Goal: Task Accomplishment & Management: Manage account settings

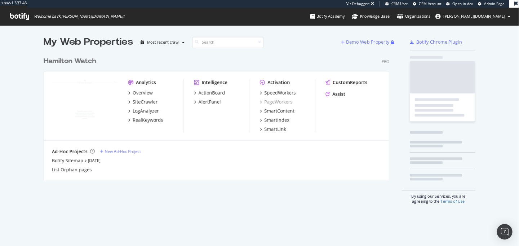
scroll to position [140, 384]
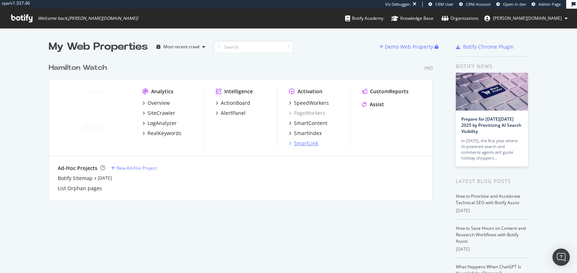
click at [302, 146] on div "SmartLink" at bounding box center [306, 143] width 24 height 7
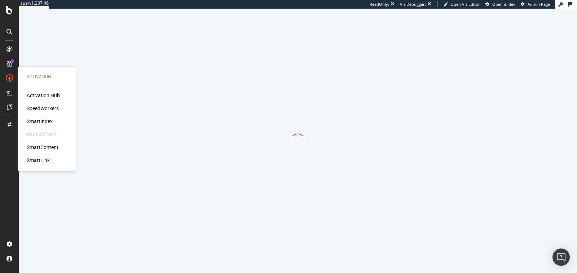
click at [49, 116] on div "Activation Hub SpeedWorkers SmartIndex PageWorkers SmartContent SmartLink" at bounding box center [47, 128] width 40 height 72
click at [44, 121] on div "SmartIndex" at bounding box center [40, 121] width 26 height 7
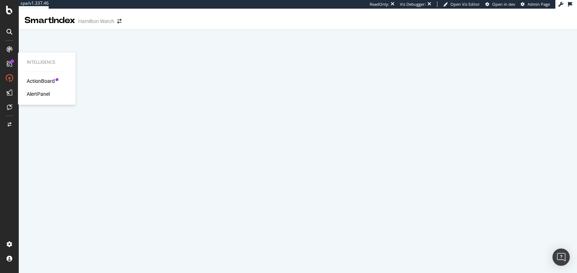
click at [37, 82] on div "ActionBoard" at bounding box center [41, 80] width 28 height 7
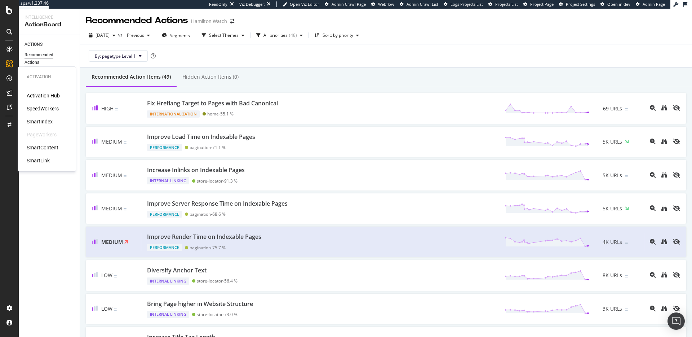
click at [38, 123] on div "SmartIndex" at bounding box center [40, 121] width 26 height 7
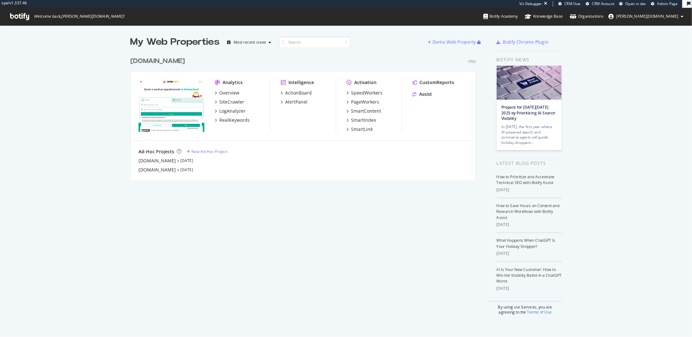
scroll to position [141, 384]
click at [252, 112] on div "SiteCrawler" at bounding box center [258, 113] width 28 height 7
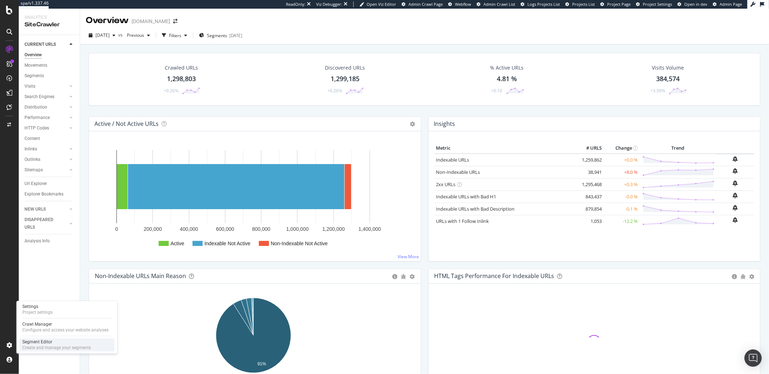
click at [26, 345] on div "Create and manage your segments" at bounding box center [56, 348] width 68 height 6
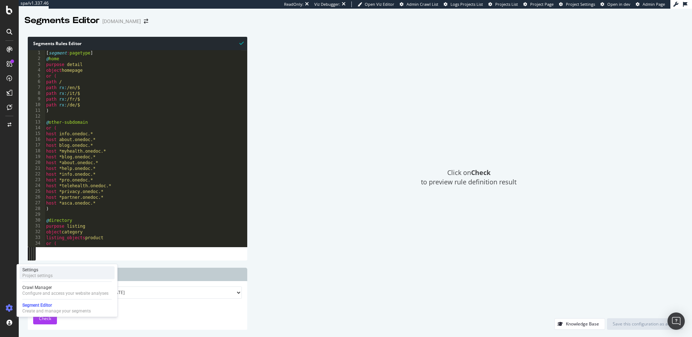
click at [48, 272] on div "Project settings" at bounding box center [37, 275] width 30 height 6
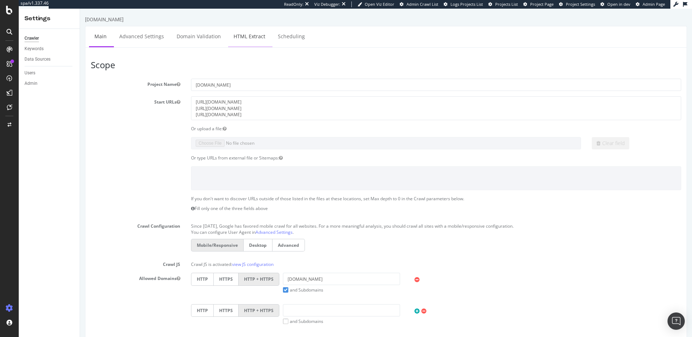
click at [254, 34] on link "HTML Extract" at bounding box center [249, 36] width 43 height 20
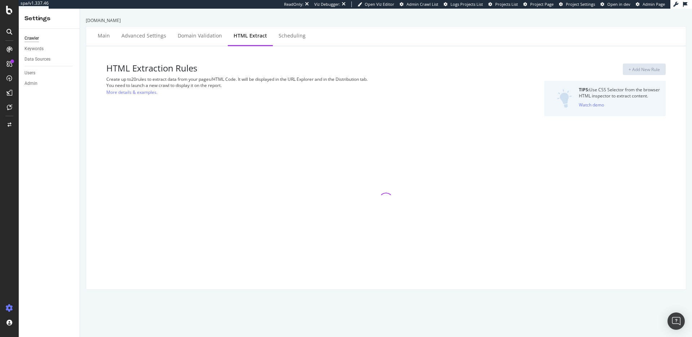
select select "exist"
select select "i"
select select "exist"
select select "html.length"
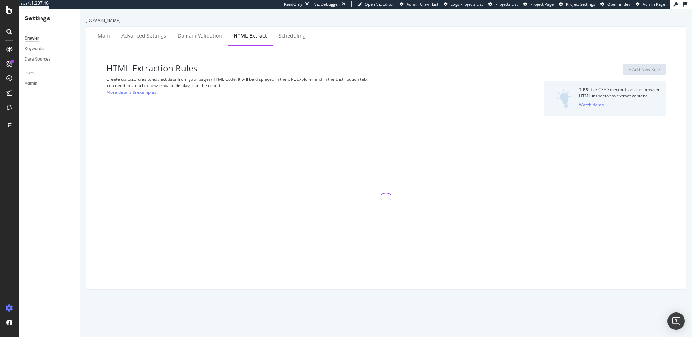
select select "exist"
select select "count"
select select "exist"
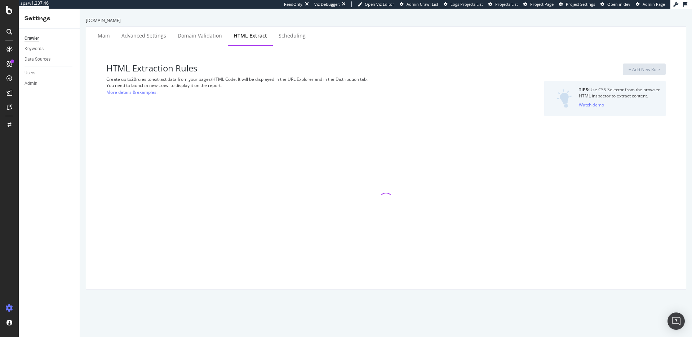
select select "exist"
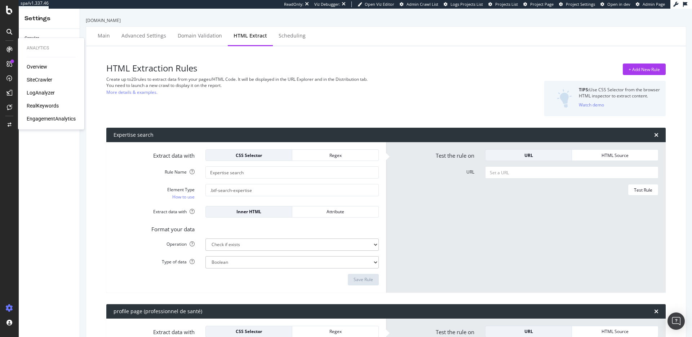
click at [48, 80] on div "SiteCrawler" at bounding box center [40, 79] width 26 height 7
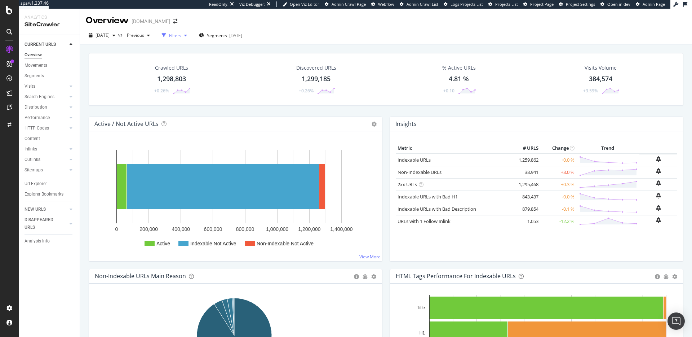
click at [181, 34] on div "Filters" at bounding box center [175, 35] width 12 height 6
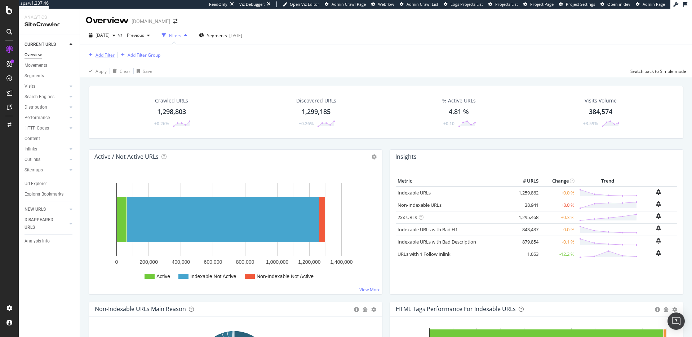
click at [96, 52] on div "Add Filter" at bounding box center [105, 55] width 19 height 6
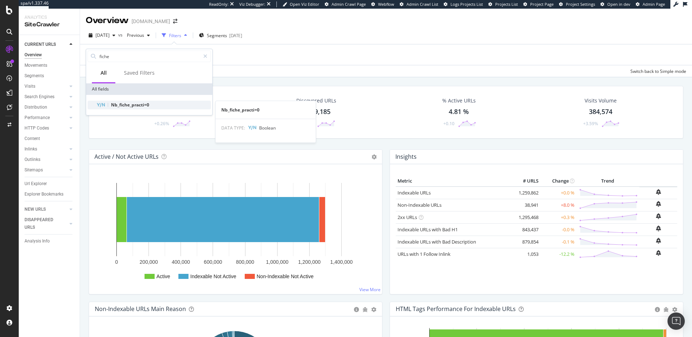
type input "fiche"
click at [132, 107] on span "Nb_fiche_practi=0" at bounding box center [130, 105] width 38 height 6
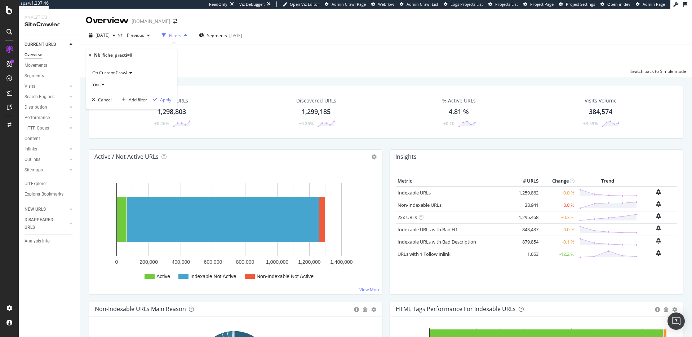
click at [160, 99] on div "Apply" at bounding box center [165, 100] width 11 height 6
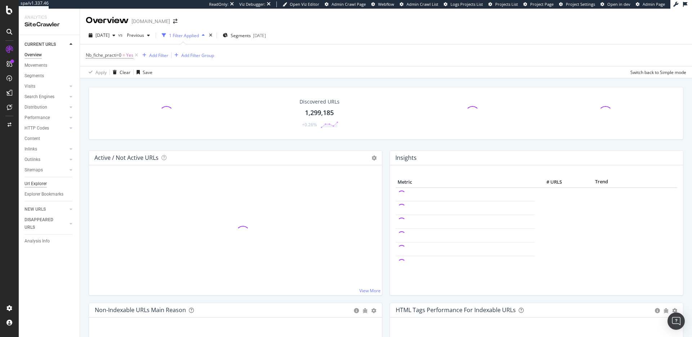
click at [39, 181] on div "Url Explorer" at bounding box center [36, 184] width 22 height 8
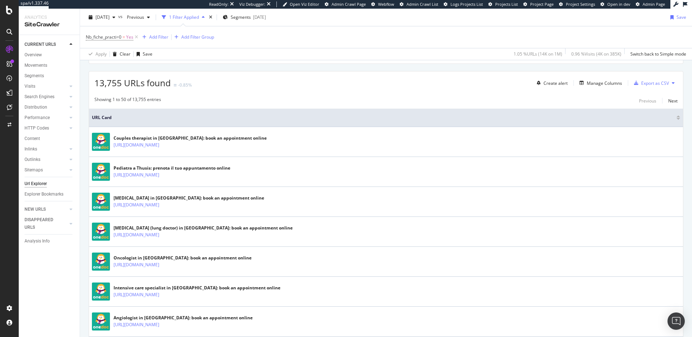
scroll to position [178, 0]
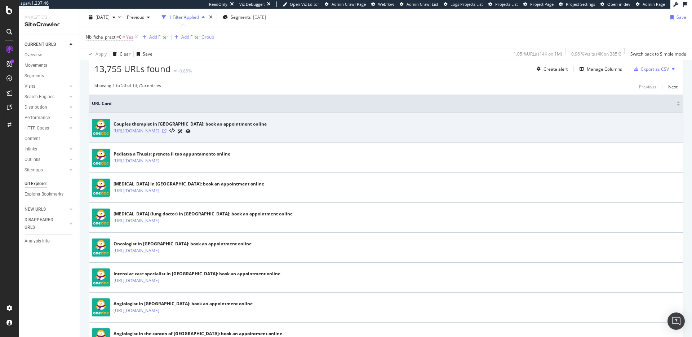
click at [167, 132] on icon at bounding box center [164, 131] width 4 height 4
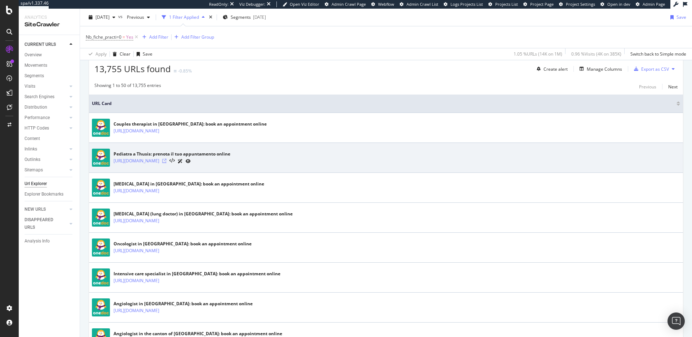
click at [167, 161] on icon at bounding box center [164, 161] width 4 height 4
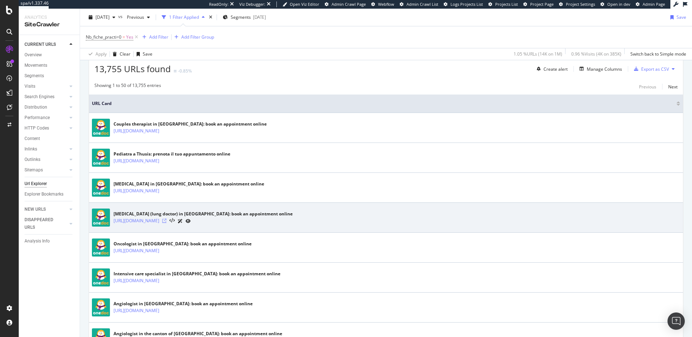
click at [167, 221] on icon at bounding box center [164, 220] width 4 height 4
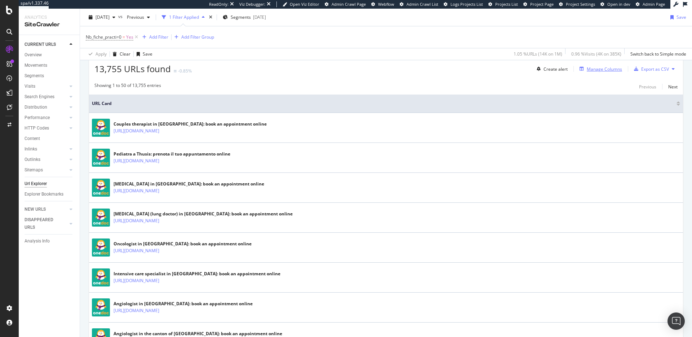
click at [603, 72] on div "Manage Columns" at bounding box center [604, 69] width 35 height 6
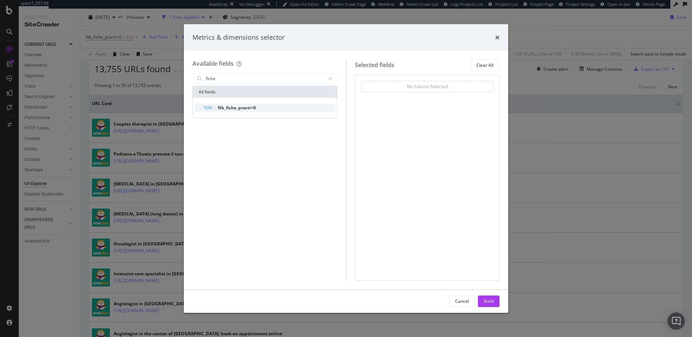
type input "fiche"
click at [297, 109] on div "Nb_fiche_practi=0" at bounding box center [269, 107] width 133 height 9
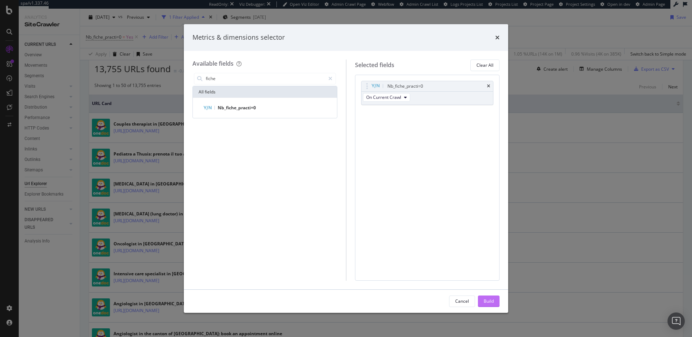
click at [487, 298] on div "Build" at bounding box center [489, 301] width 10 height 6
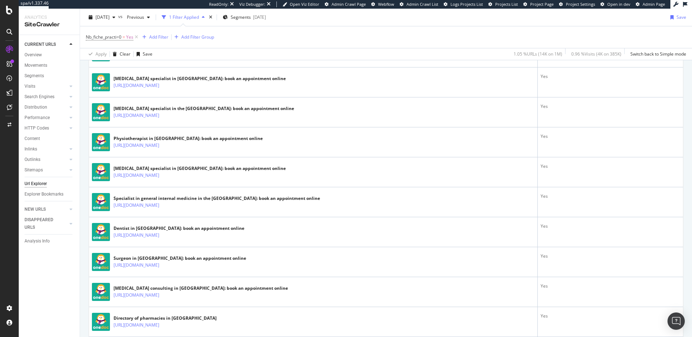
scroll to position [854, 0]
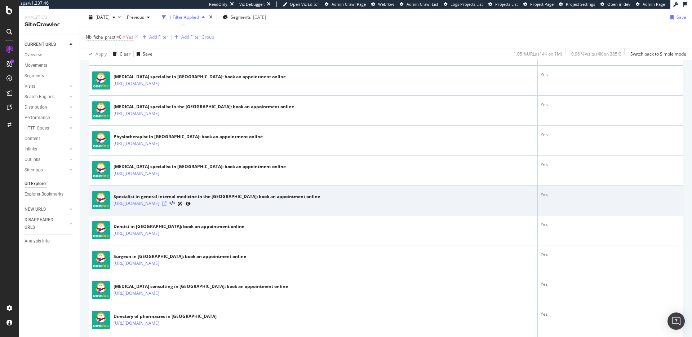
click at [167, 203] on icon at bounding box center [164, 203] width 4 height 4
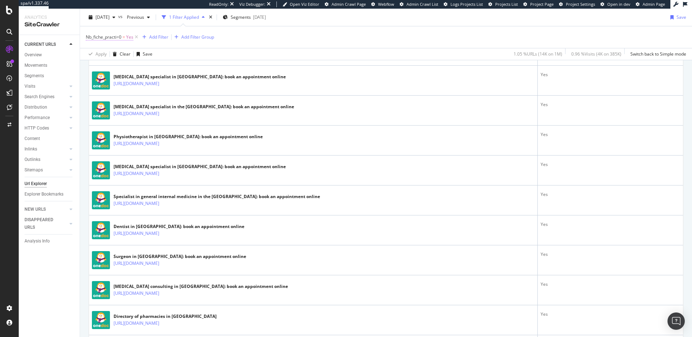
click at [119, 38] on span "Nb_fiche_practi=0" at bounding box center [104, 37] width 36 height 6
click at [109, 64] on div "Yes" at bounding box center [131, 66] width 79 height 12
click at [103, 91] on div "No" at bounding box center [132, 89] width 77 height 9
click at [163, 79] on div "Apply" at bounding box center [165, 81] width 11 height 6
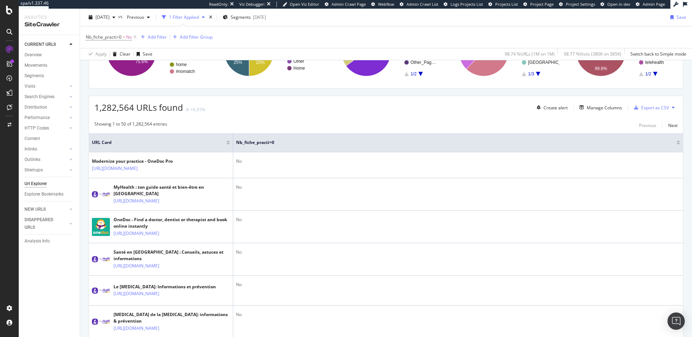
scroll to position [291, 0]
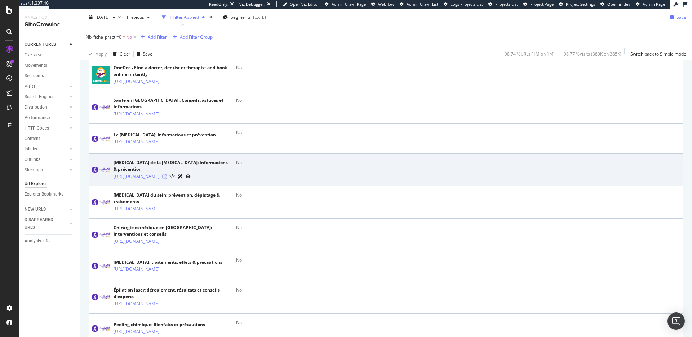
click at [167, 174] on icon at bounding box center [164, 176] width 4 height 4
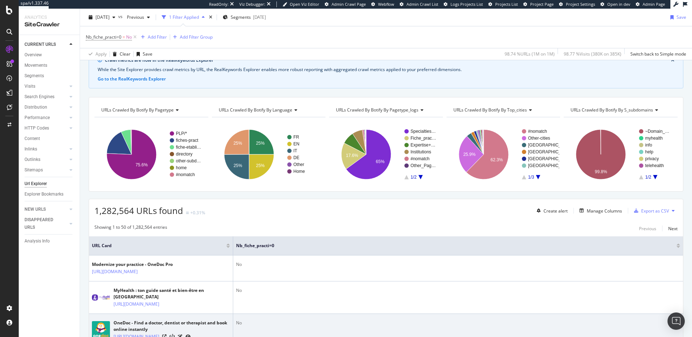
scroll to position [0, 0]
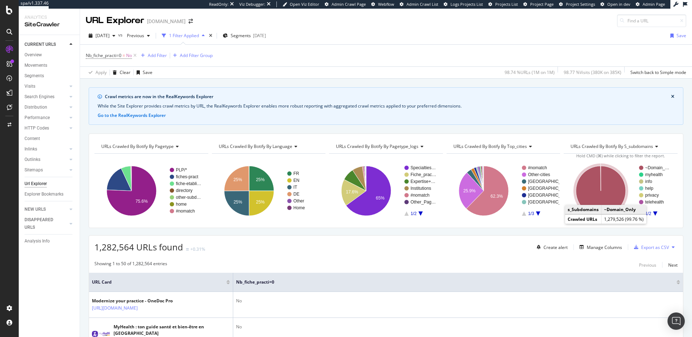
click at [610, 193] on icon "A chart." at bounding box center [601, 191] width 50 height 50
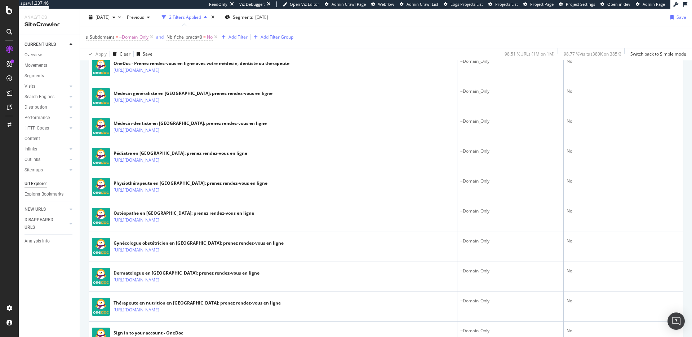
scroll to position [353, 0]
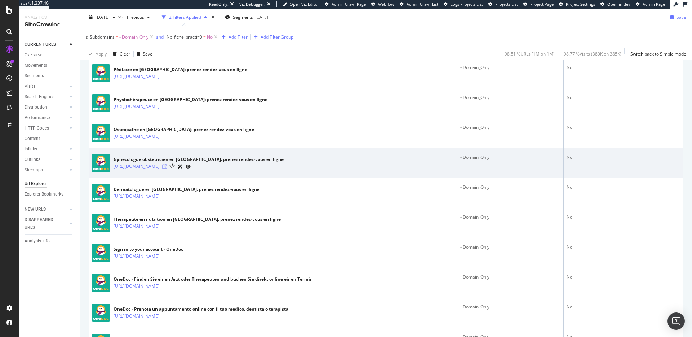
click at [167, 168] on icon at bounding box center [164, 166] width 4 height 4
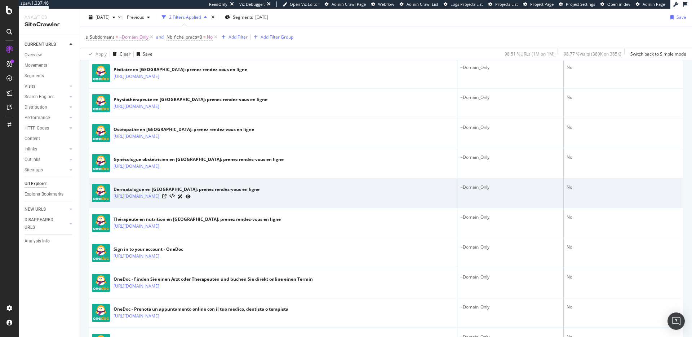
scroll to position [0, 0]
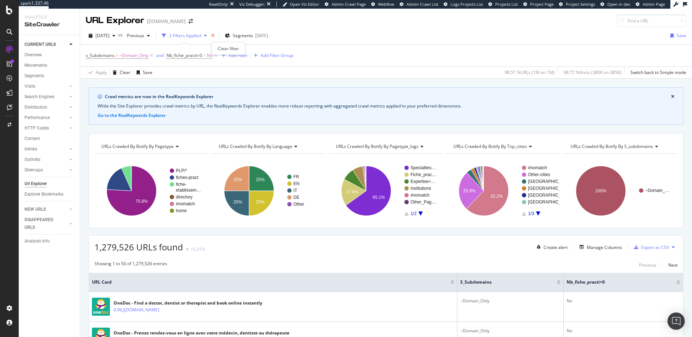
click at [214, 37] on icon "times" at bounding box center [212, 36] width 3 height 4
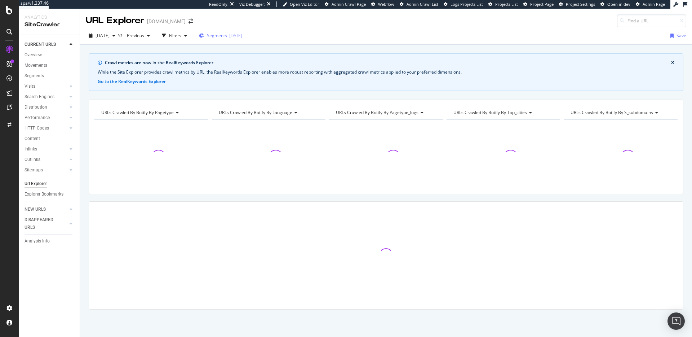
click at [227, 35] on span "Segments" at bounding box center [217, 35] width 20 height 6
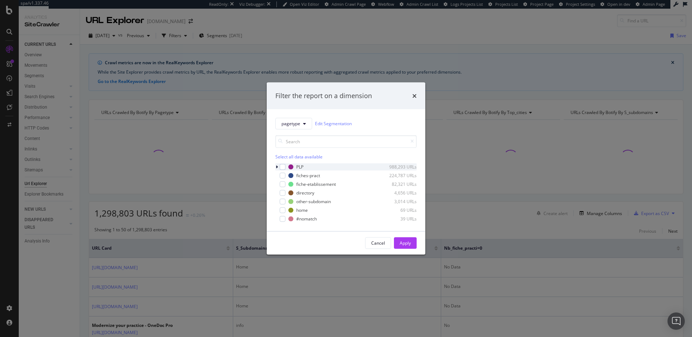
click at [276, 167] on icon "modal" at bounding box center [277, 166] width 2 height 4
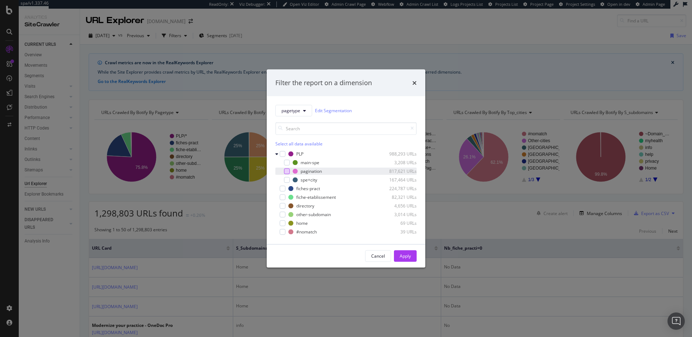
click at [285, 170] on div "modal" at bounding box center [287, 171] width 6 height 6
click at [400, 255] on div "Apply" at bounding box center [405, 256] width 11 height 6
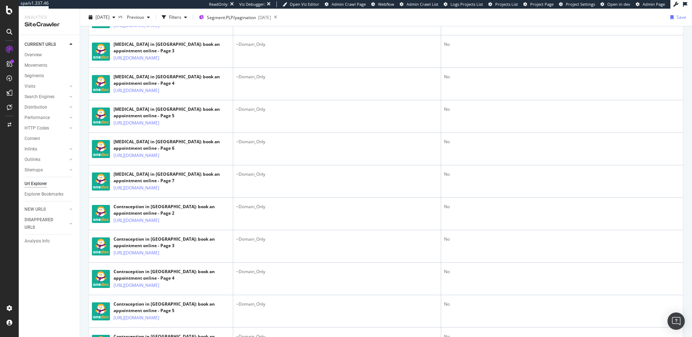
scroll to position [991, 0]
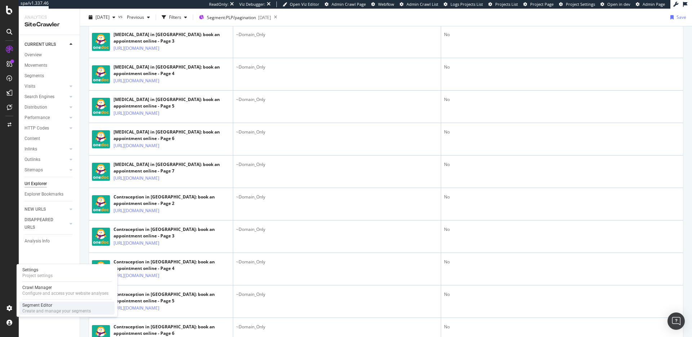
click at [44, 308] on div "Create and manage your segments" at bounding box center [56, 311] width 68 height 6
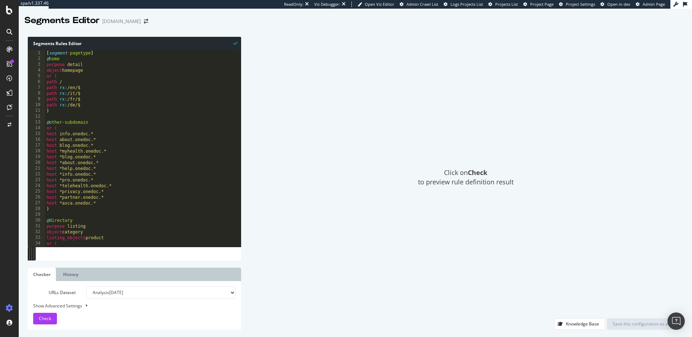
drag, startPoint x: 30, startPoint y: 256, endPoint x: 241, endPoint y: 258, distance: 211.6
click at [241, 258] on div "Segments Rules Editor 1 2 3 4 5 6 7 8 9 10 11 12 13 14 15 16 17 18 19 20 21 22 …" at bounding box center [355, 183] width 673 height 307
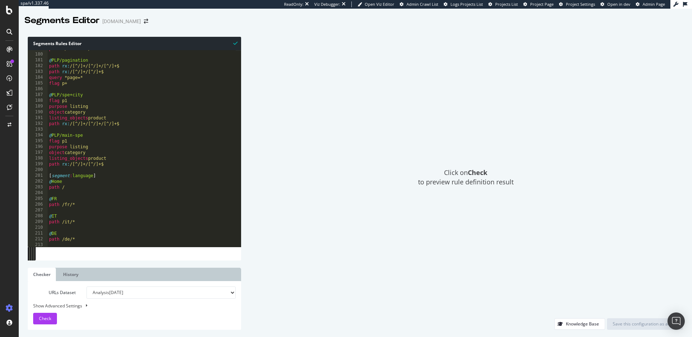
scroll to position [360, 0]
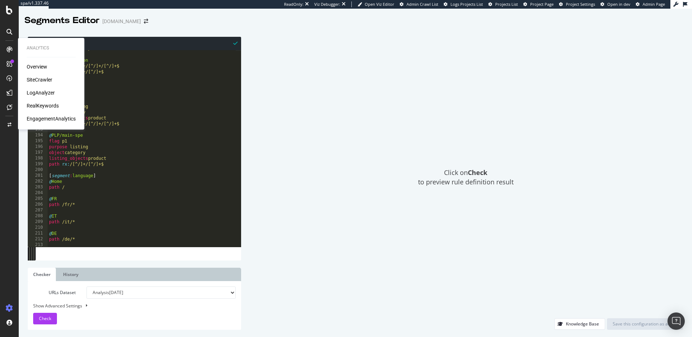
click at [35, 80] on div "SiteCrawler" at bounding box center [40, 79] width 26 height 7
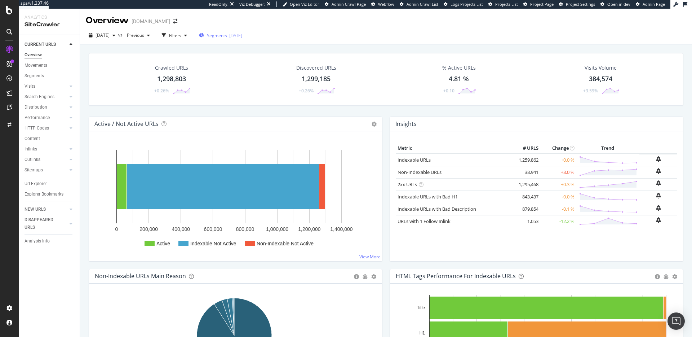
click at [220, 38] on div "Segments 2025-09-23" at bounding box center [220, 35] width 43 height 6
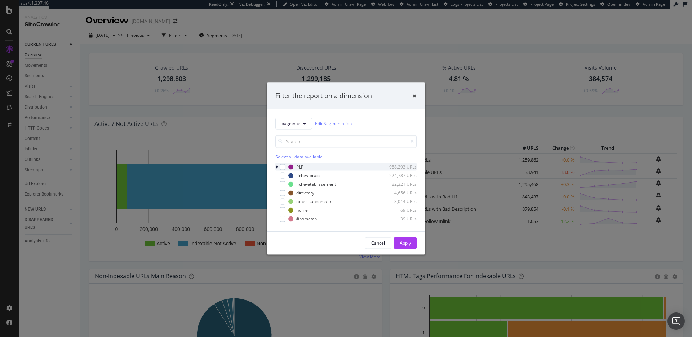
click at [278, 167] on icon "modal" at bounding box center [277, 166] width 2 height 4
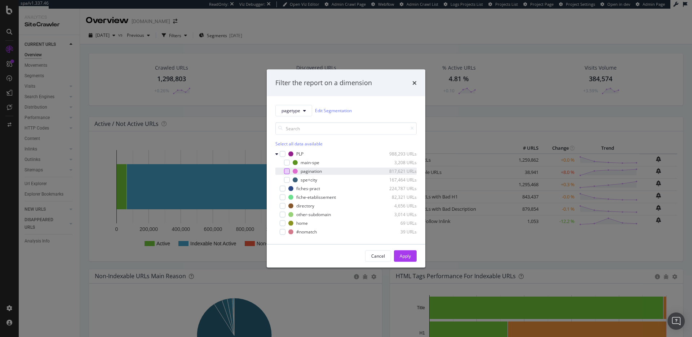
click at [285, 170] on div "modal" at bounding box center [287, 171] width 6 height 6
click at [403, 254] on div "Apply" at bounding box center [405, 256] width 11 height 6
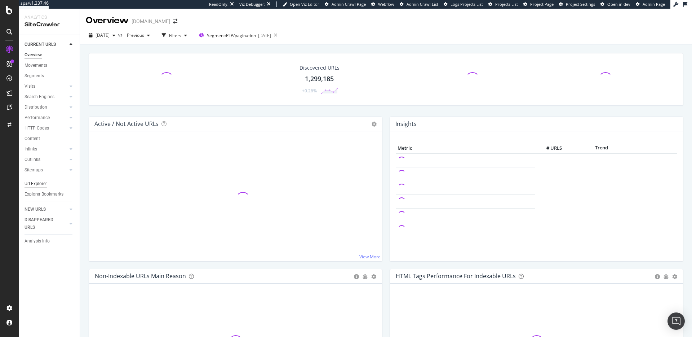
click at [40, 185] on div "Url Explorer" at bounding box center [36, 184] width 22 height 8
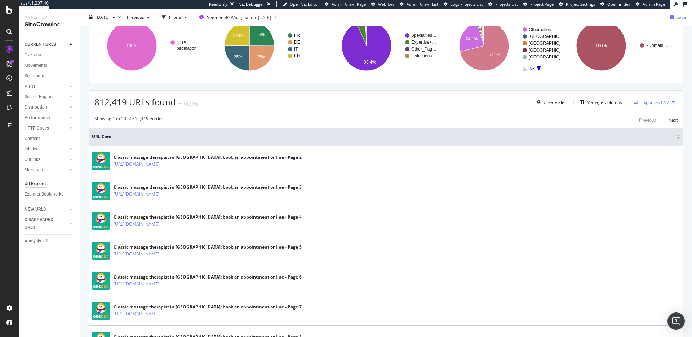
scroll to position [113, 0]
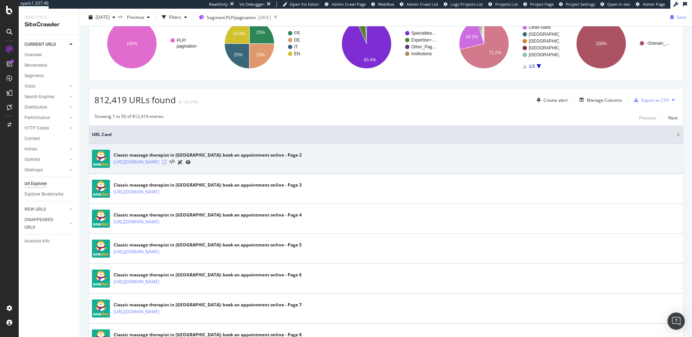
click at [167, 162] on icon at bounding box center [164, 162] width 4 height 4
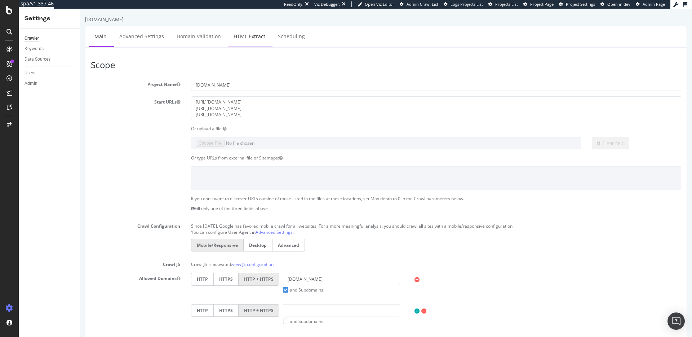
click at [232, 40] on link "HTML Extract" at bounding box center [249, 36] width 43 height 20
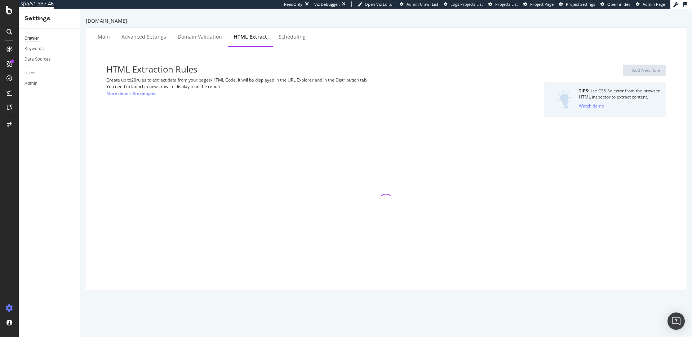
select select "exist"
select select "i"
select select "exist"
select select "html.length"
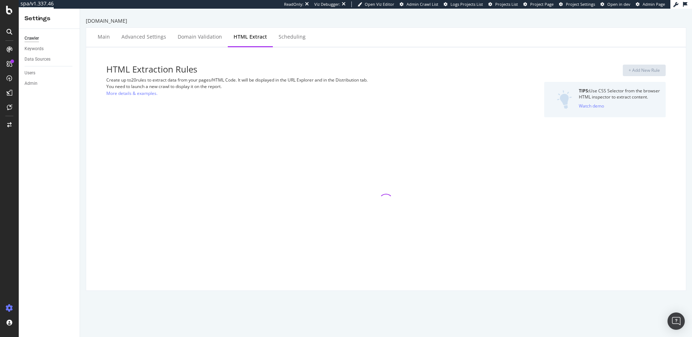
select select "exist"
select select "count"
select select "exist"
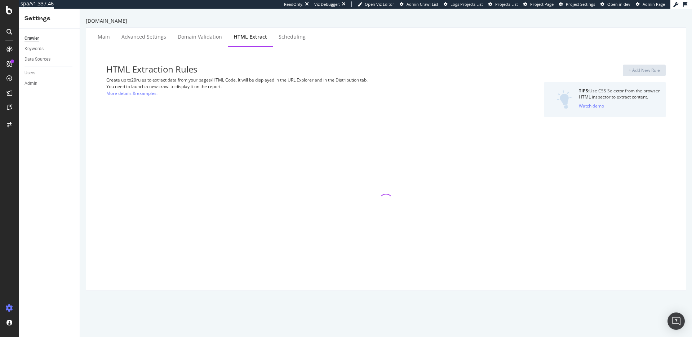
select select "exist"
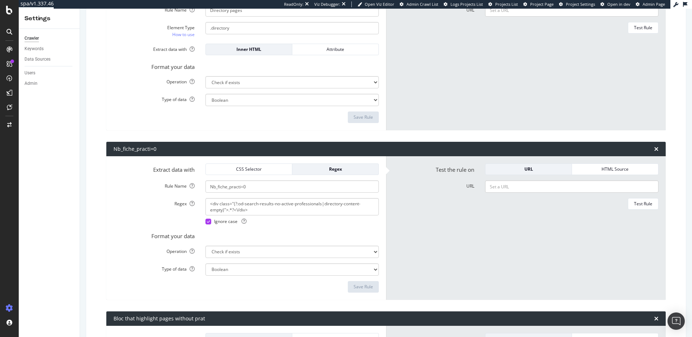
scroll to position [1428, 0]
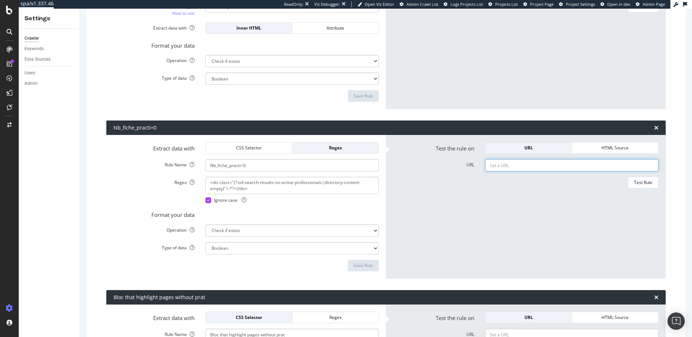
click at [493, 166] on input "URL" at bounding box center [571, 165] width 173 height 12
paste input "https://www.onedoc.ch/it/pediatra/thusis"
click at [640, 180] on div "Test Rule" at bounding box center [643, 182] width 18 height 6
drag, startPoint x: 584, startPoint y: 168, endPoint x: 464, endPoint y: 170, distance: 120.4
click at [464, 170] on div "URL https://www.onedoc.ch/it/pediatra/thusis" at bounding box center [526, 165] width 276 height 12
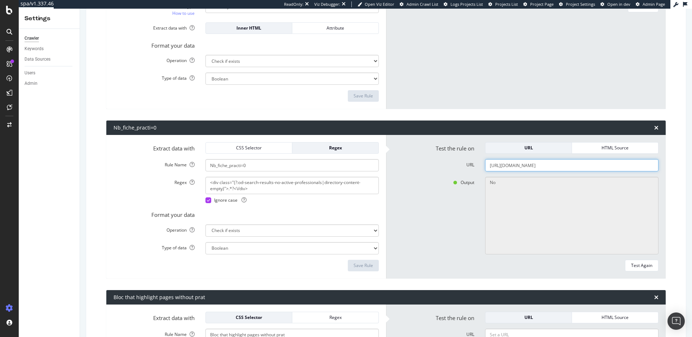
drag, startPoint x: 578, startPoint y: 168, endPoint x: 453, endPoint y: 159, distance: 125.4
click at [453, 159] on div "URL https://www.onedoc.ch/it/pediatra/thusis" at bounding box center [526, 165] width 276 height 12
paste input "en/specialist-in-general-internal-medicine/canton-of-jura"
type input "https://www.onedoc.ch/en/specialist-in-general-internal-medicine/canton-of-jura"
click at [631, 266] on div "Test Again" at bounding box center [641, 265] width 21 height 6
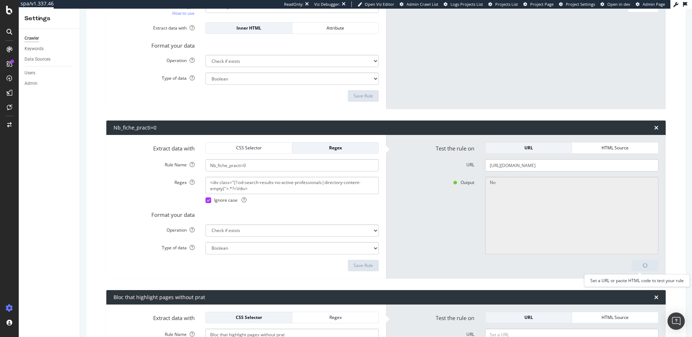
type textarea "Yes"
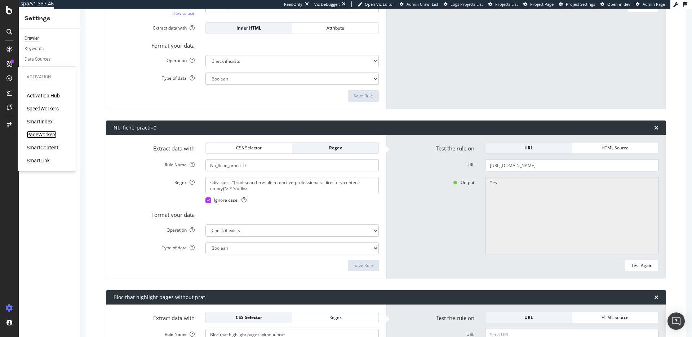
click at [38, 133] on div "PageWorkers" at bounding box center [42, 134] width 30 height 7
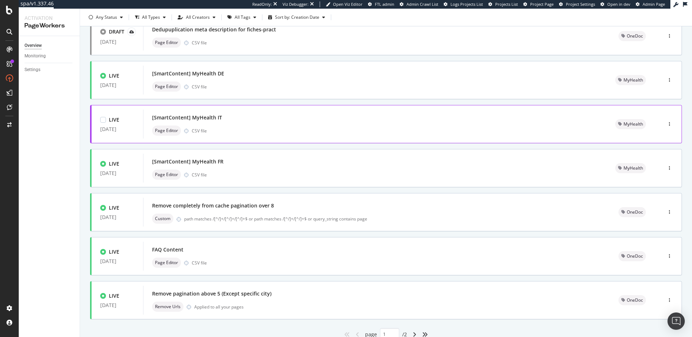
scroll to position [218, 0]
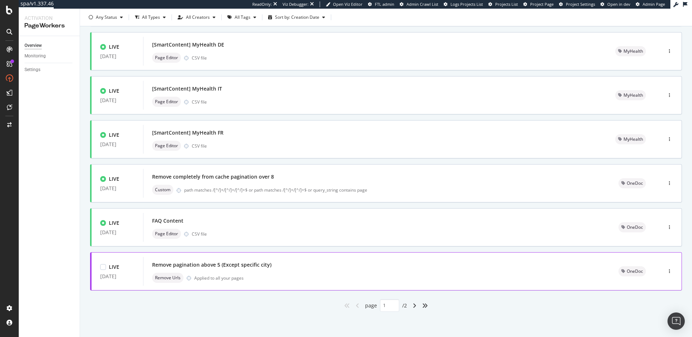
click at [364, 269] on div "Remove pagination above 5 (Except specific city)" at bounding box center [376, 265] width 449 height 10
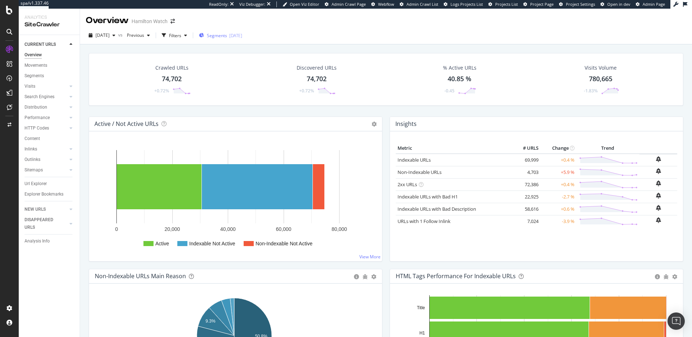
click at [227, 37] on span "Segments" at bounding box center [217, 35] width 20 height 6
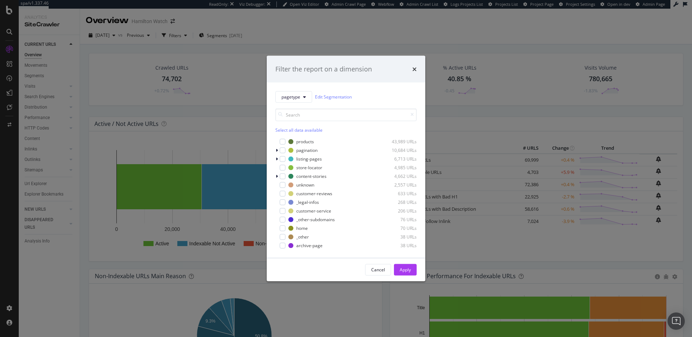
click at [275, 151] on div "pagetype Edit Segmentation Select all data available products 43,989 URLs pagin…" at bounding box center [346, 169] width 159 height 175
click at [276, 151] on icon "modal" at bounding box center [277, 150] width 2 height 4
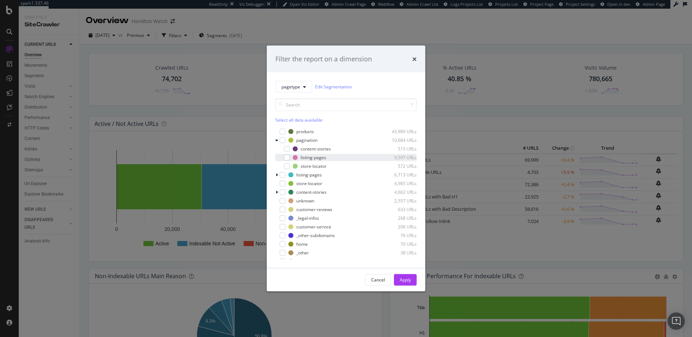
click at [283, 156] on div "modal" at bounding box center [282, 157] width 4 height 7
click at [411, 276] on button "Apply" at bounding box center [405, 280] width 23 height 12
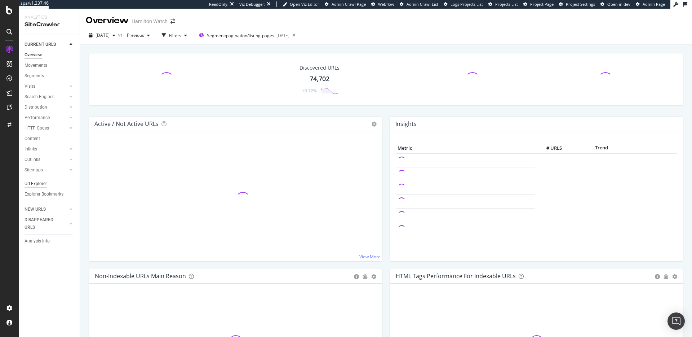
click at [40, 182] on div "Url Explorer" at bounding box center [36, 184] width 22 height 8
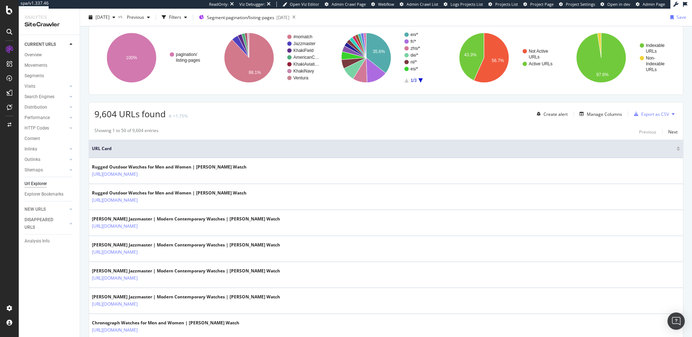
scroll to position [134, 0]
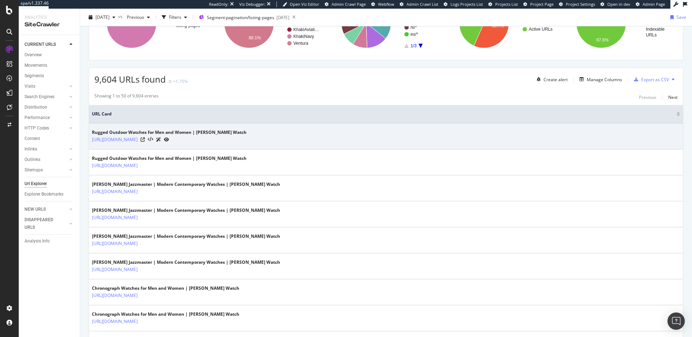
click at [169, 140] on div at bounding box center [155, 140] width 28 height 8
click at [145, 140] on icon at bounding box center [143, 139] width 4 height 4
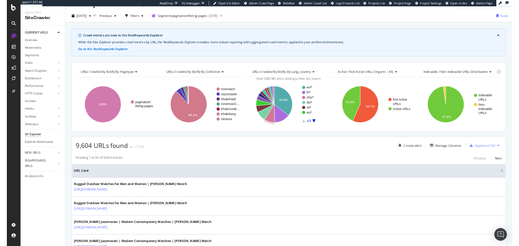
scroll to position [0, 0]
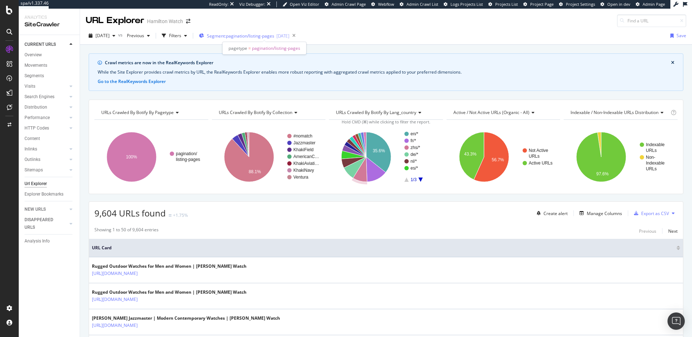
click at [289, 37] on div "2025-09-05" at bounding box center [282, 36] width 13 height 6
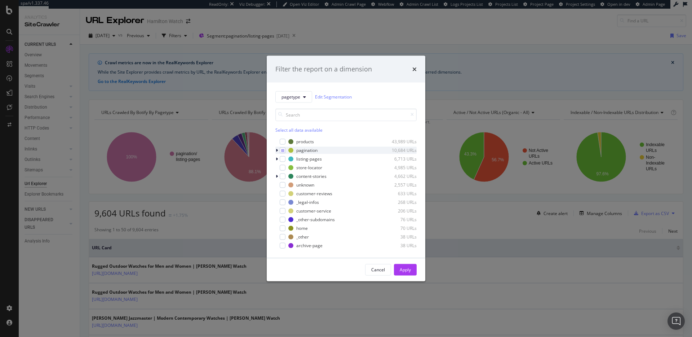
click at [277, 149] on icon "modal" at bounding box center [277, 150] width 2 height 4
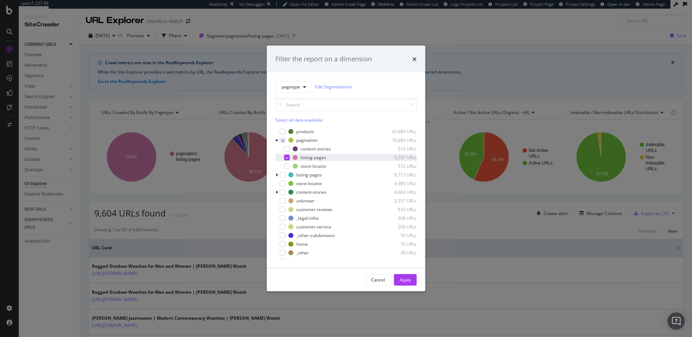
click at [289, 158] on div "modal" at bounding box center [287, 157] width 6 height 6
click at [288, 166] on div "modal" at bounding box center [287, 166] width 6 height 6
click at [416, 280] on button "Apply" at bounding box center [405, 280] width 23 height 12
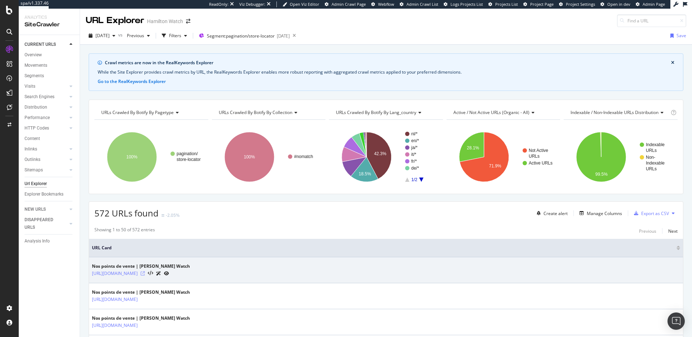
click at [145, 274] on icon at bounding box center [143, 273] width 4 height 4
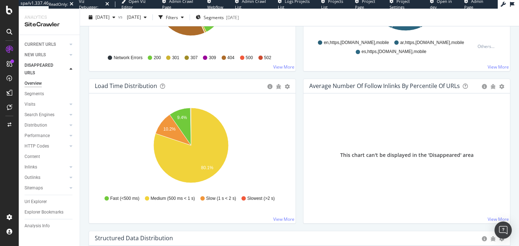
scroll to position [496, 0]
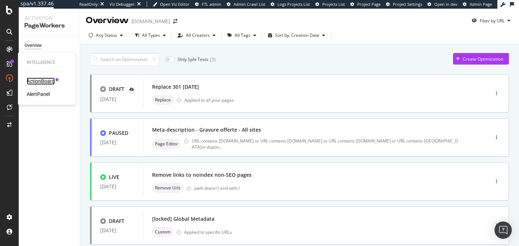
click at [35, 80] on div "ActionBoard" at bounding box center [41, 80] width 28 height 7
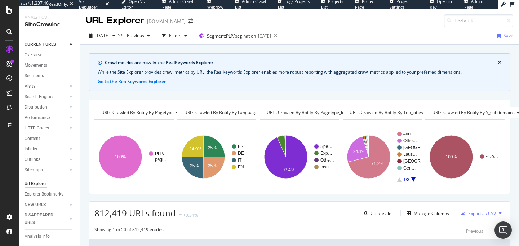
scroll to position [113, 0]
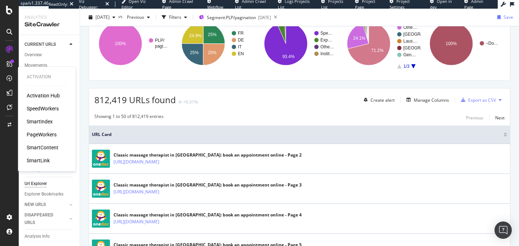
click at [53, 110] on div "SpeedWorkers" at bounding box center [43, 108] width 32 height 7
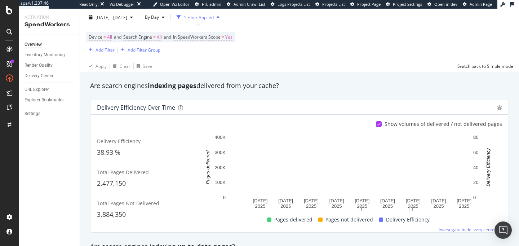
scroll to position [103, 0]
